Goal: Task Accomplishment & Management: Use online tool/utility

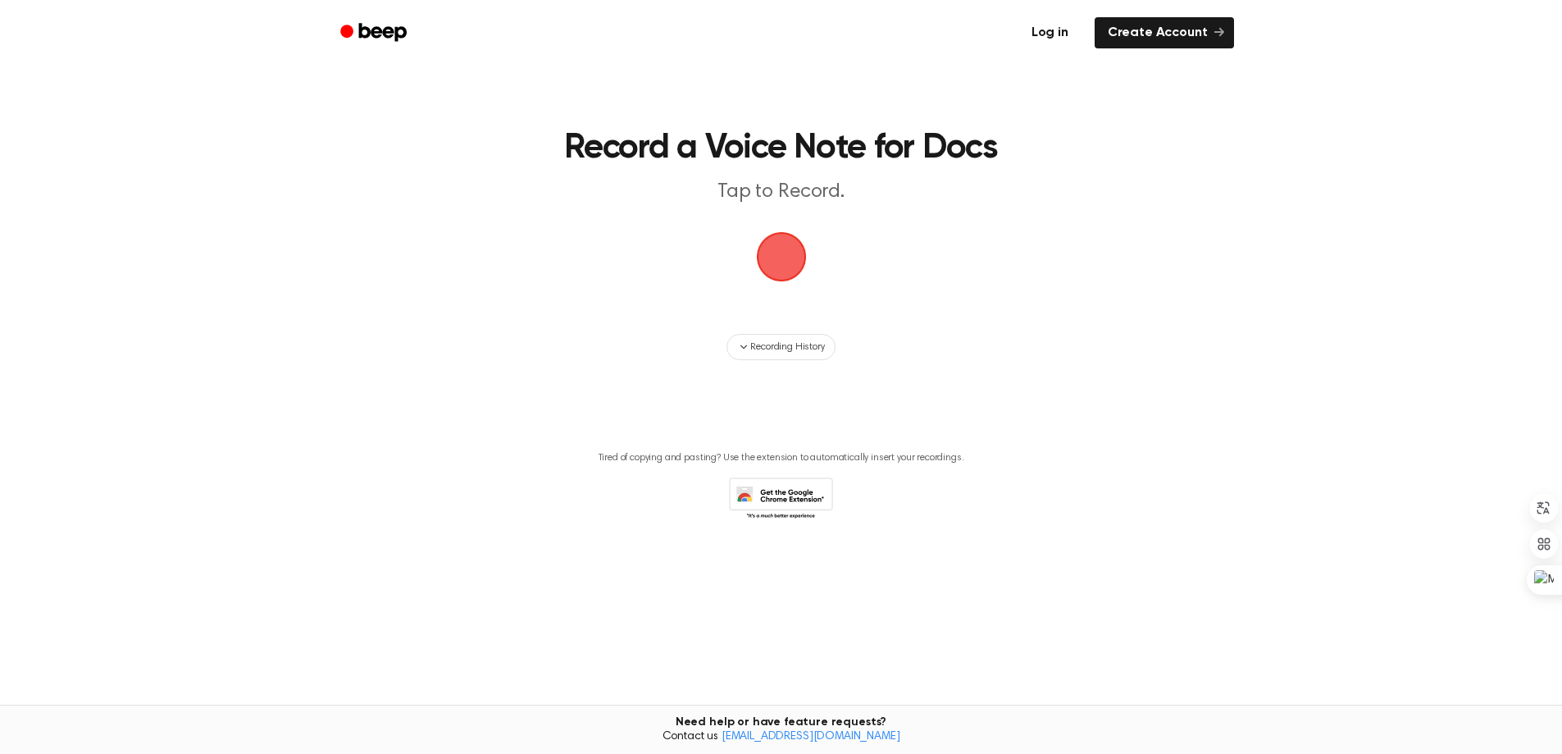
click at [1085, 39] on link "Log in" at bounding box center [1050, 33] width 70 height 38
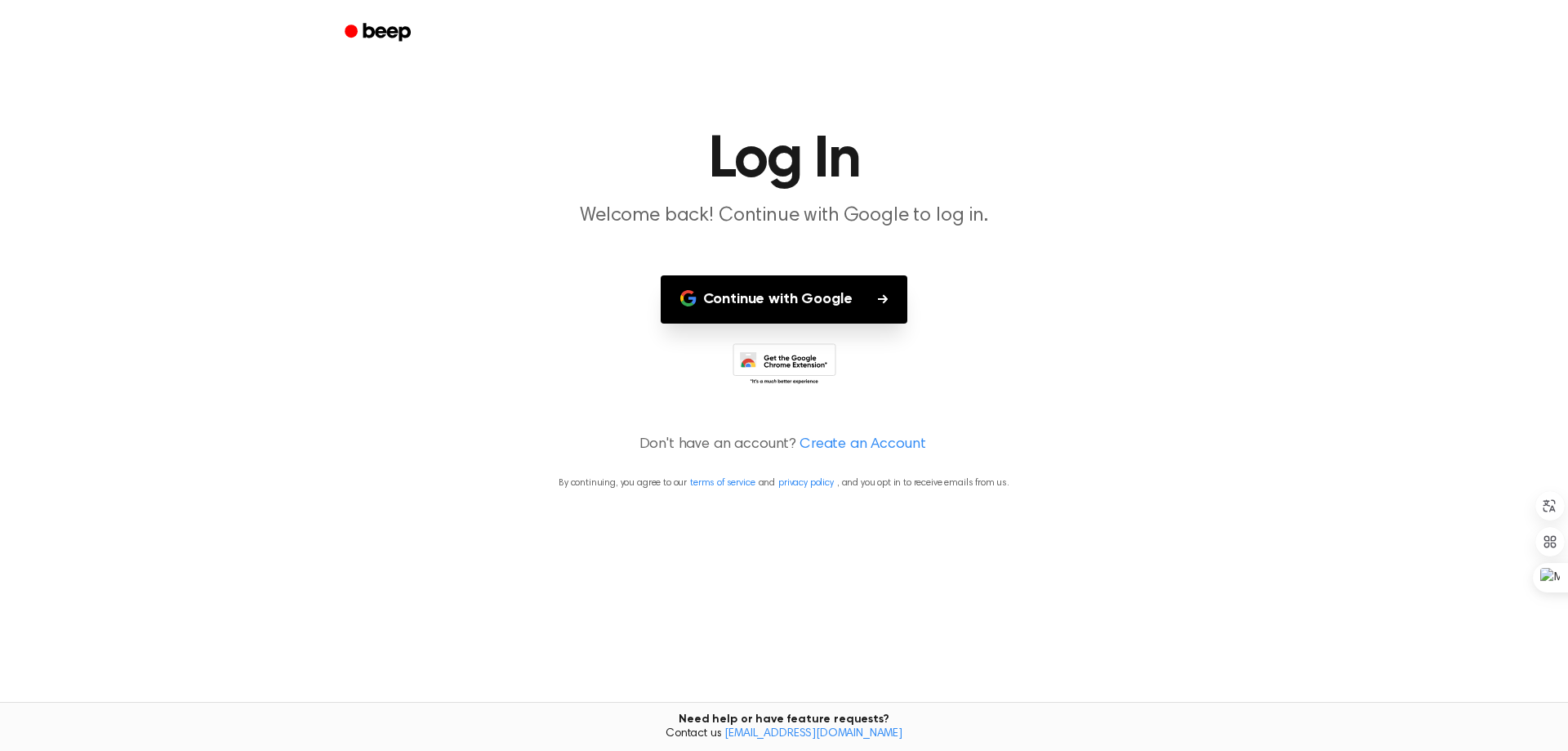
click at [840, 324] on button "Continue with Google" at bounding box center [784, 299] width 248 height 48
click at [1111, 151] on main "Log In Welcome back! Continue with Google to log in. Continue with Google Don't…" at bounding box center [784, 376] width 1568 height 751
click at [893, 324] on button "Continue with Google" at bounding box center [784, 299] width 248 height 48
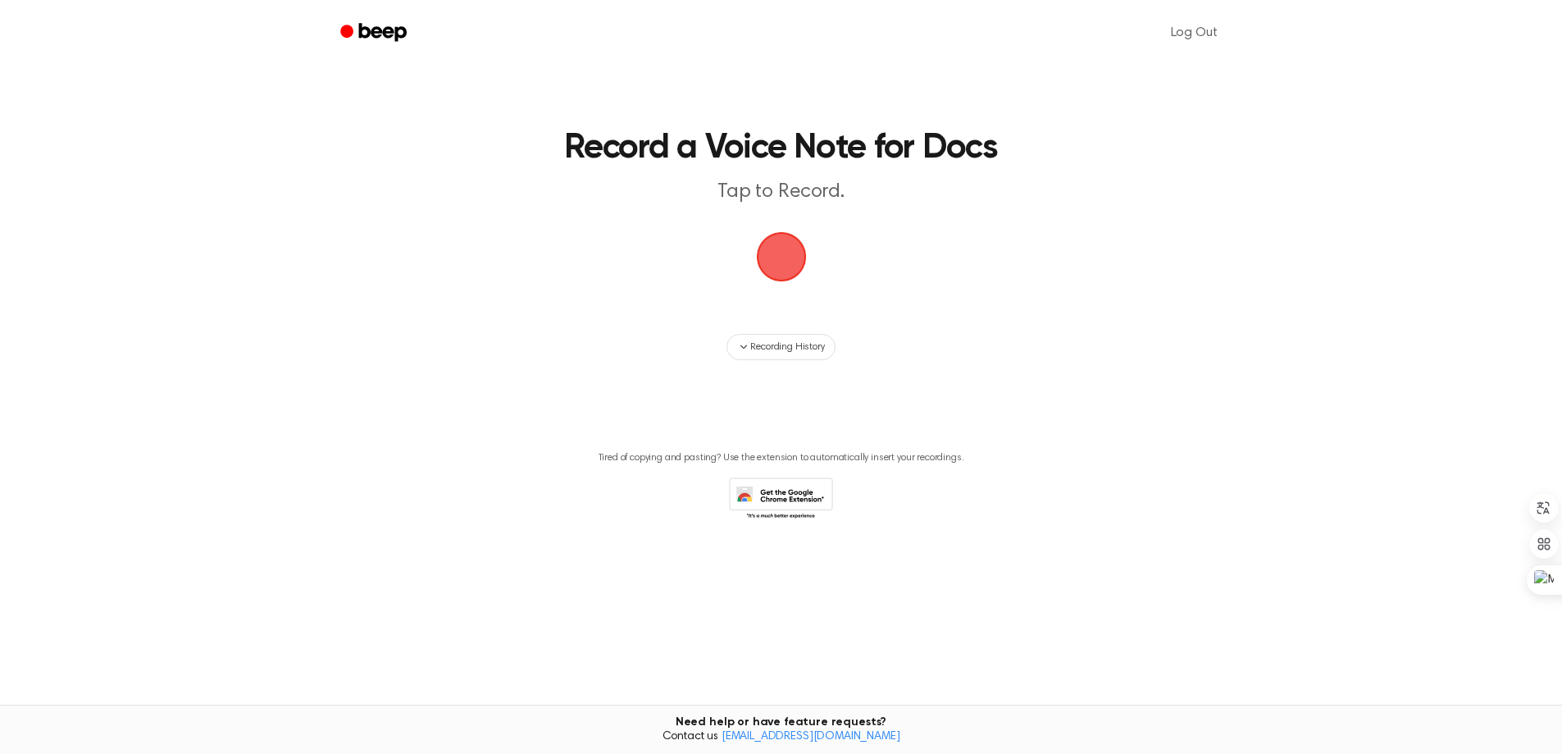
drag, startPoint x: 758, startPoint y: 319, endPoint x: 951, endPoint y: 491, distance: 259.1
click at [761, 284] on span "button" at bounding box center [781, 256] width 53 height 53
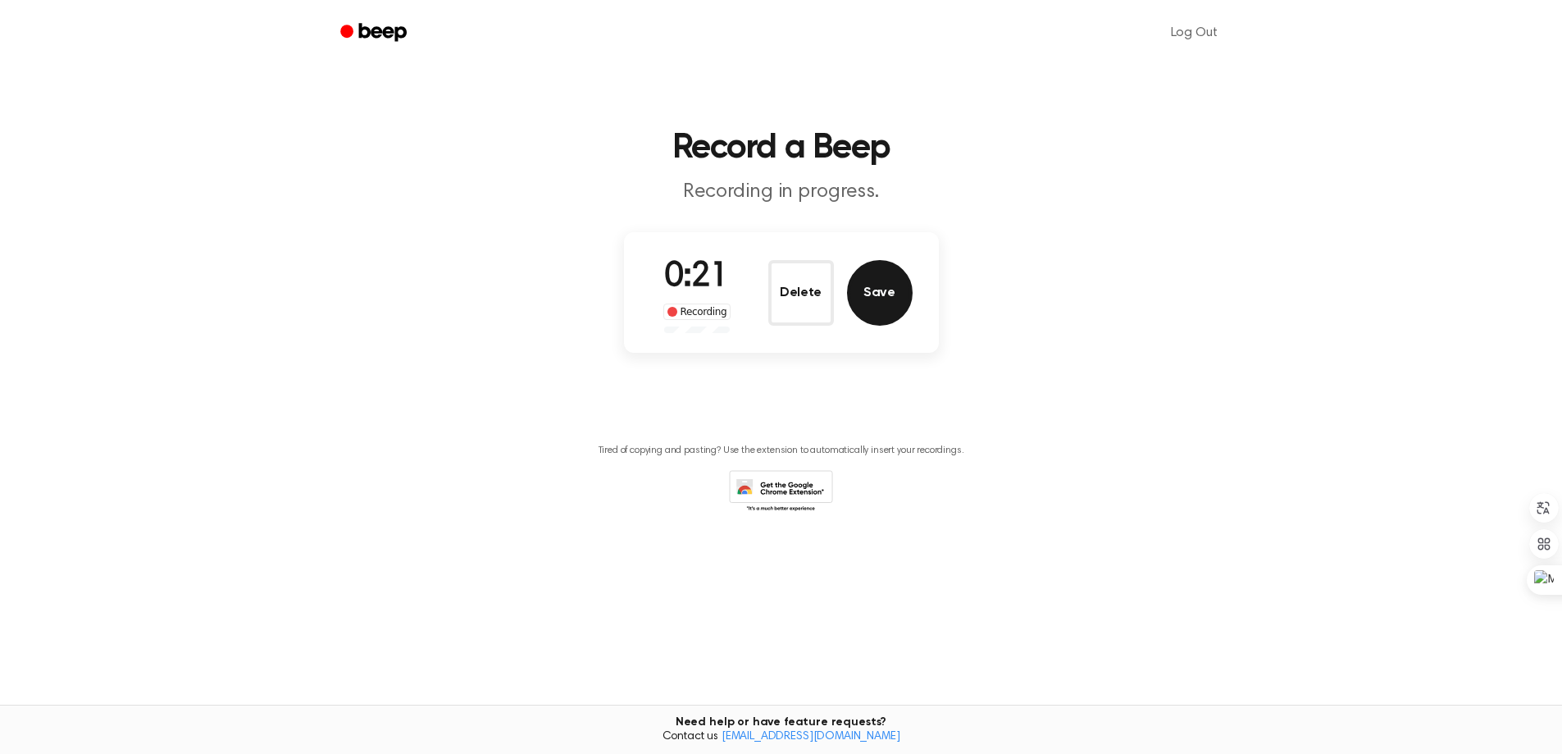
click at [879, 326] on button "Save" at bounding box center [880, 293] width 66 height 66
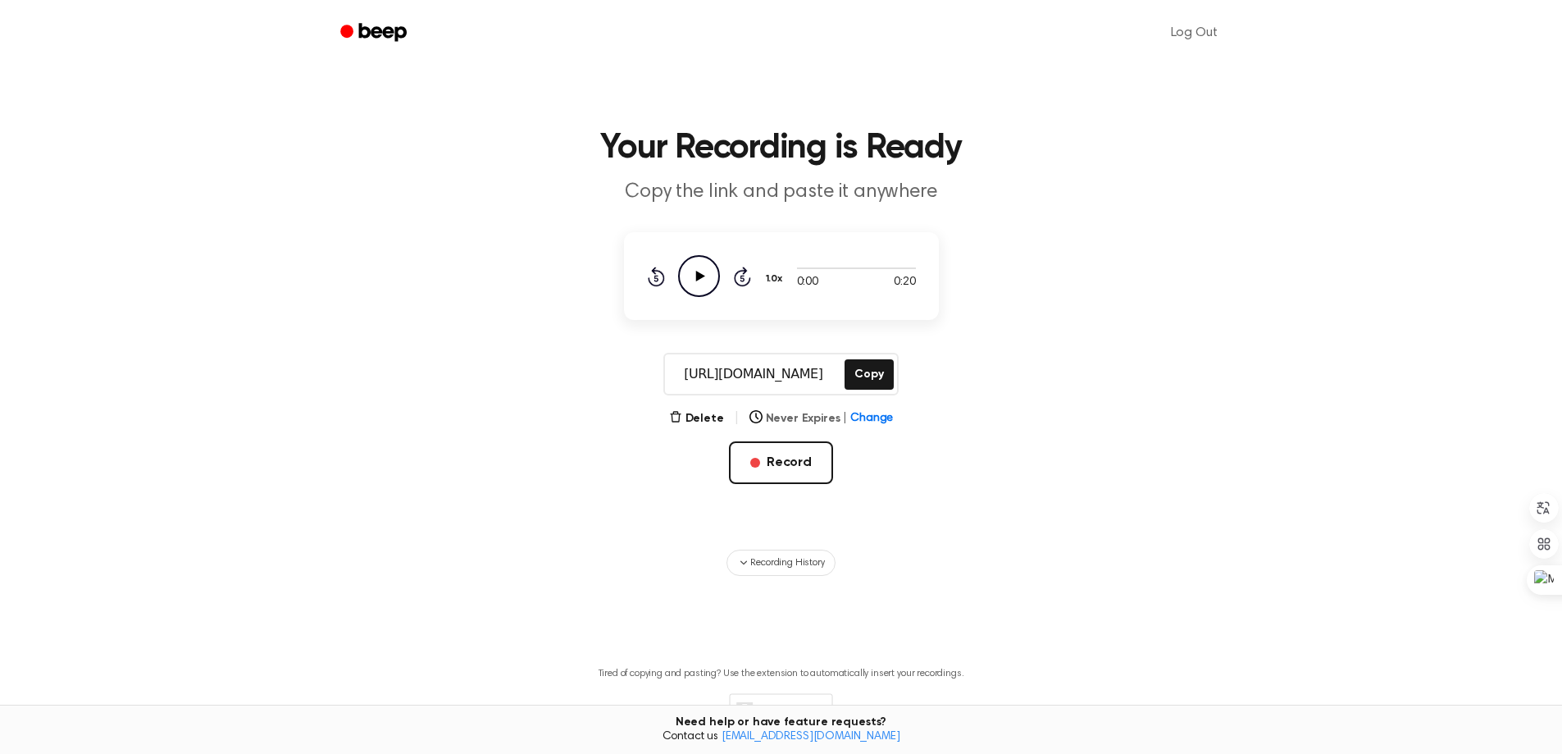
click at [888, 427] on span "Change" at bounding box center [872, 418] width 43 height 17
click at [939, 536] on div "Delete | Never Expires | Change Record" at bounding box center [781, 472] width 315 height 128
click at [669, 427] on button "Delete" at bounding box center [696, 418] width 55 height 17
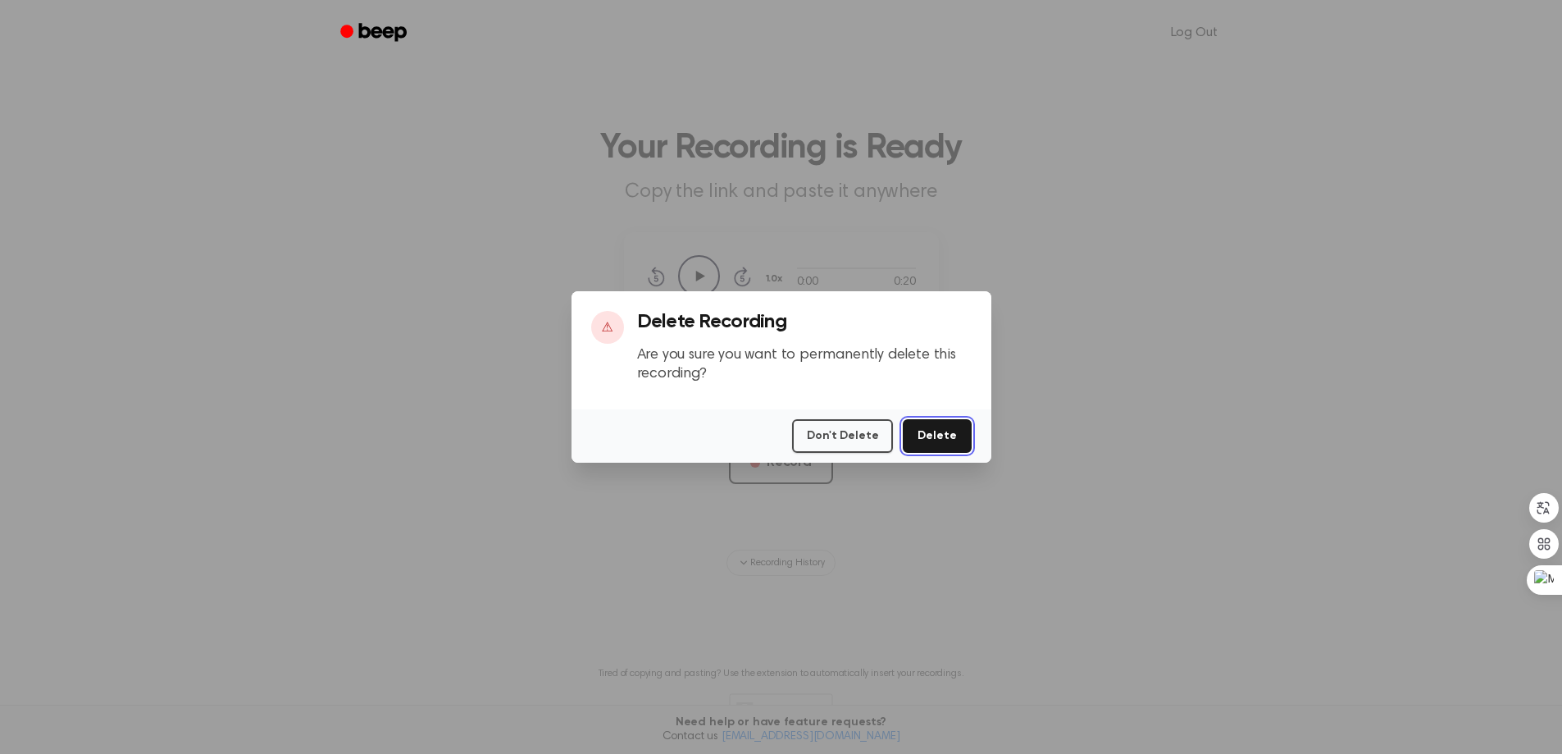
click at [958, 445] on button "Delete" at bounding box center [937, 436] width 68 height 34
